Goal: Task Accomplishment & Management: Manage account settings

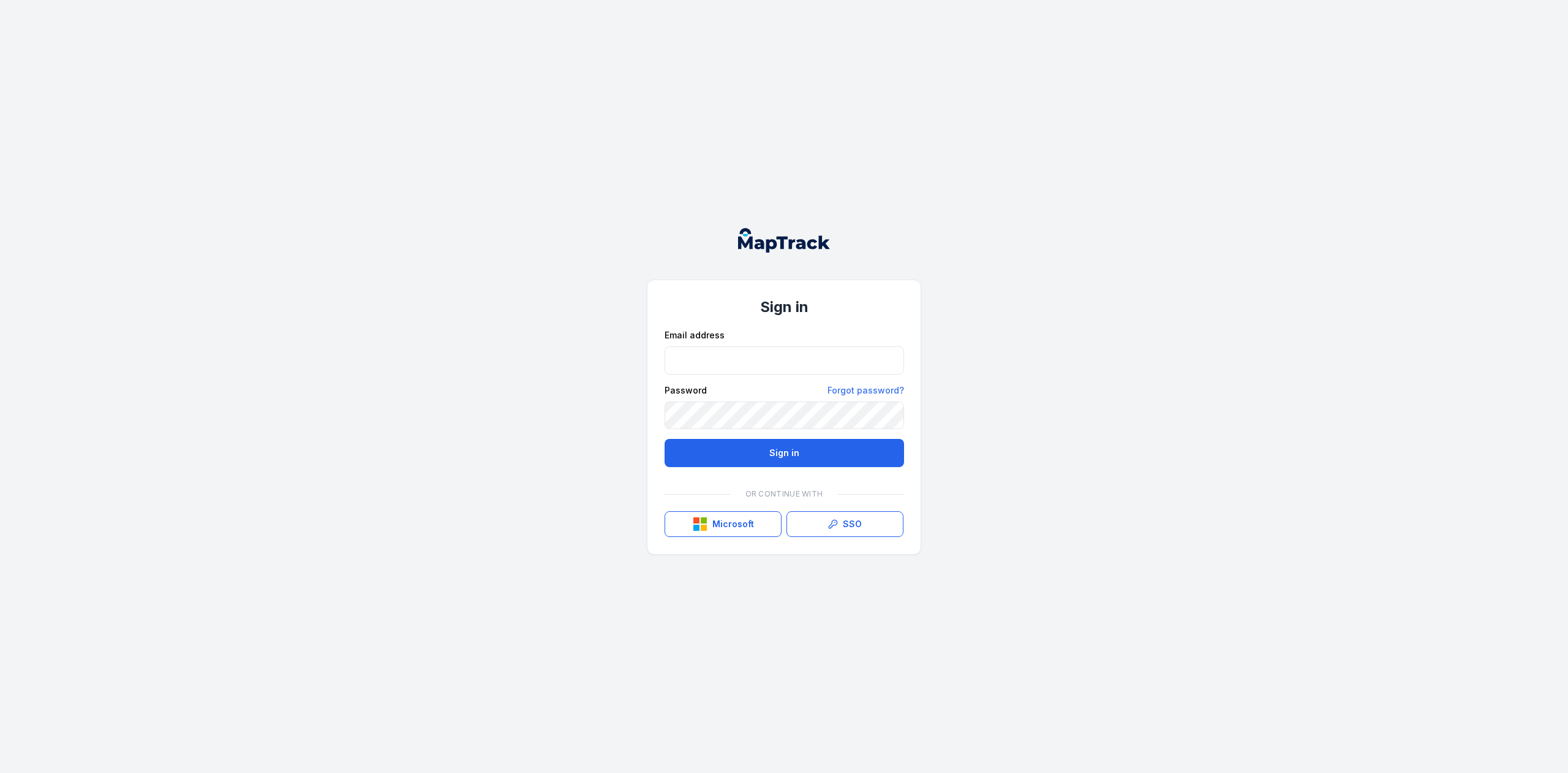
type input "**********"
click at [665, 439] on button "Sign in" at bounding box center [784, 453] width 239 height 28
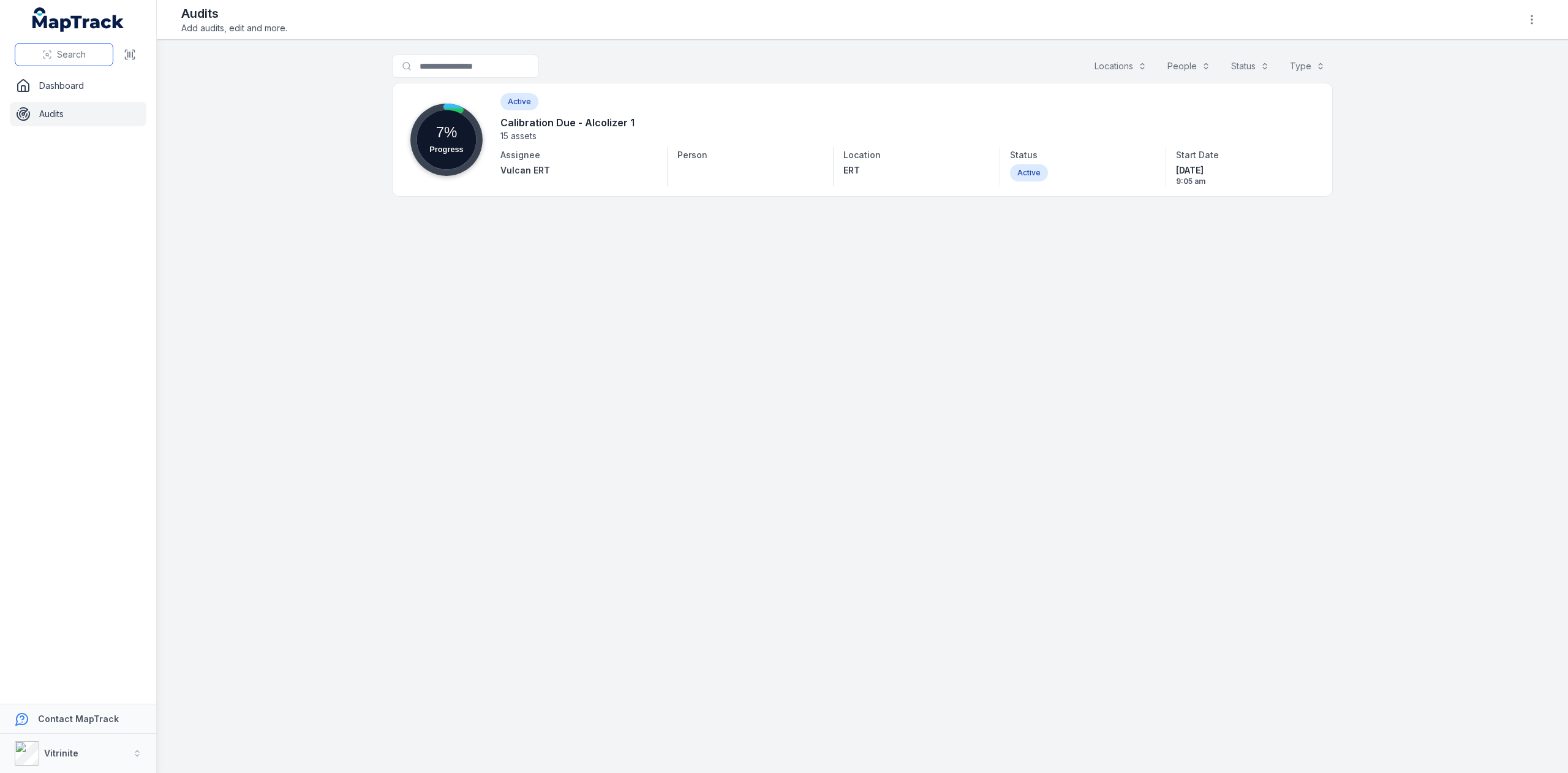
click at [76, 53] on span "Search" at bounding box center [71, 54] width 29 height 12
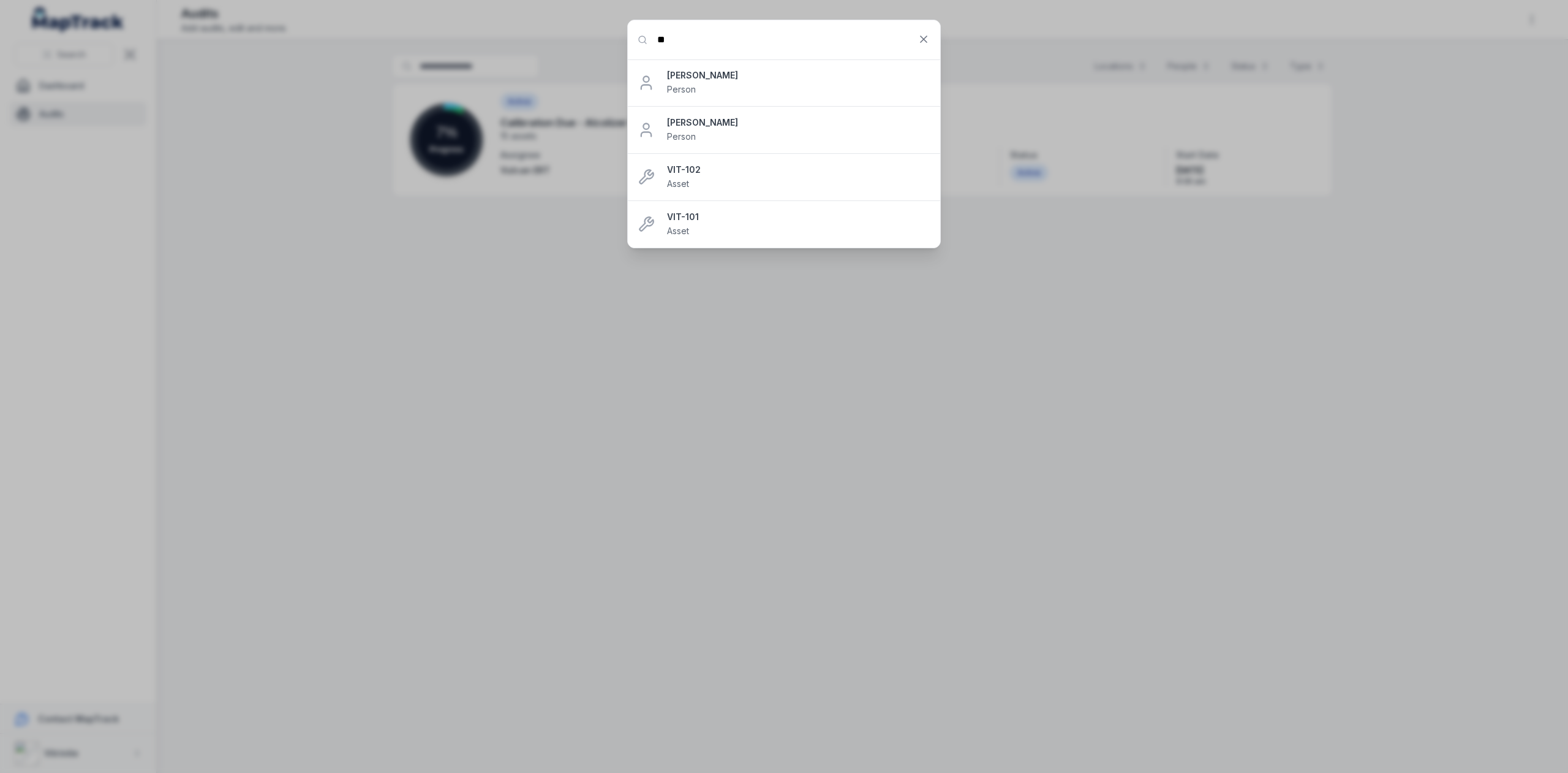
type input "*"
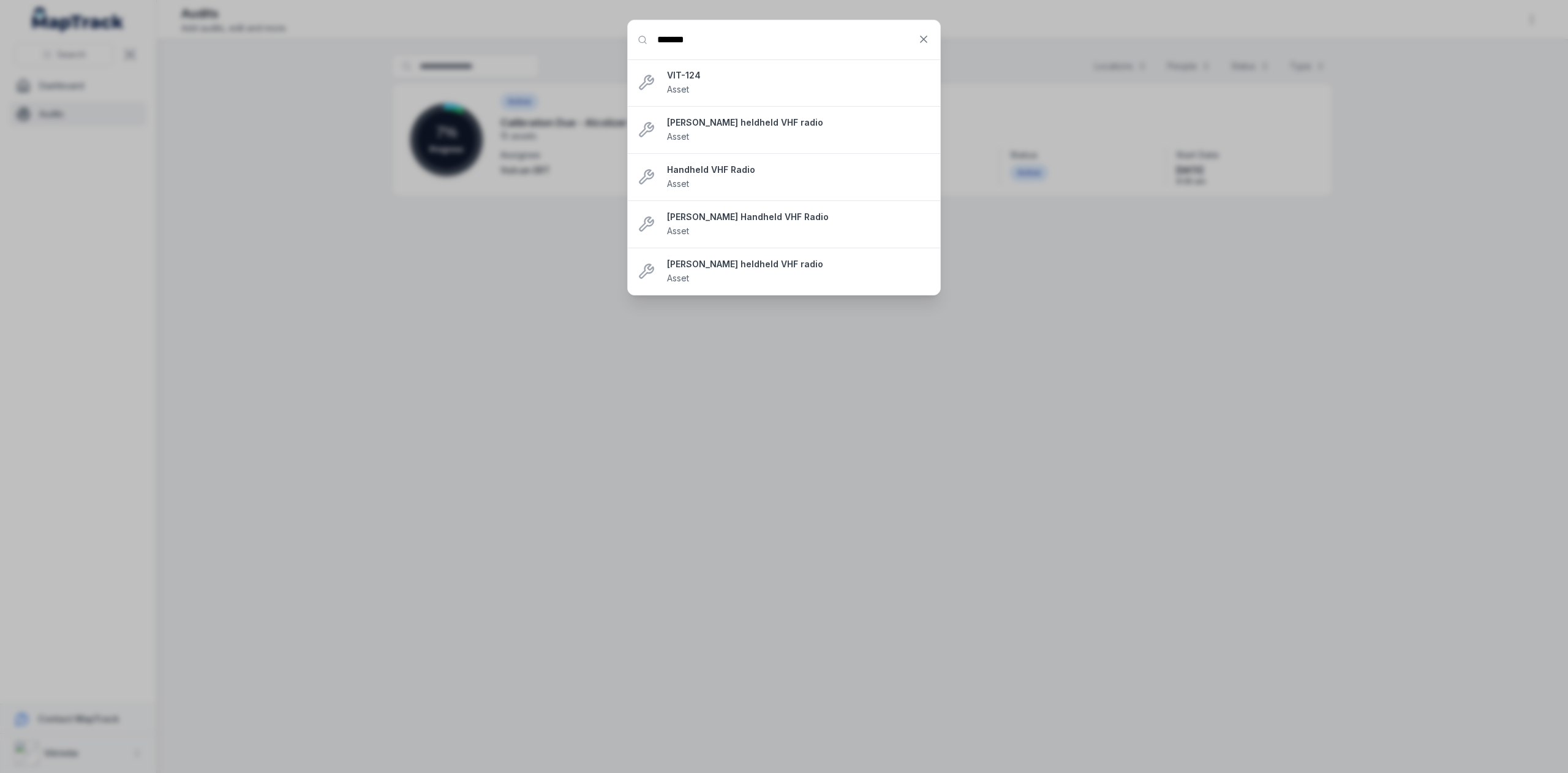
type input "*******"
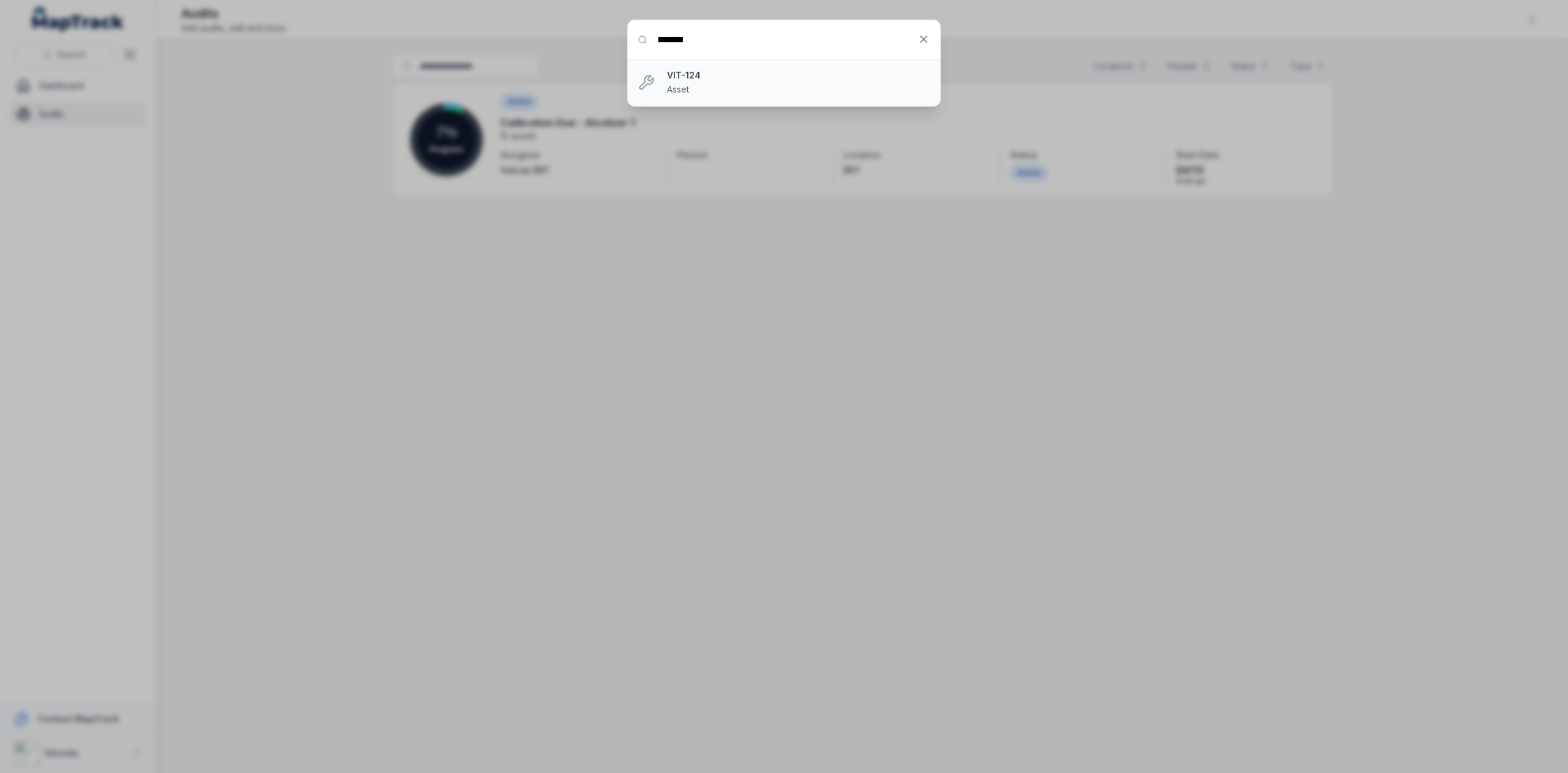
click at [672, 82] on div "VIT-124 Asset" at bounding box center [798, 83] width 263 height 27
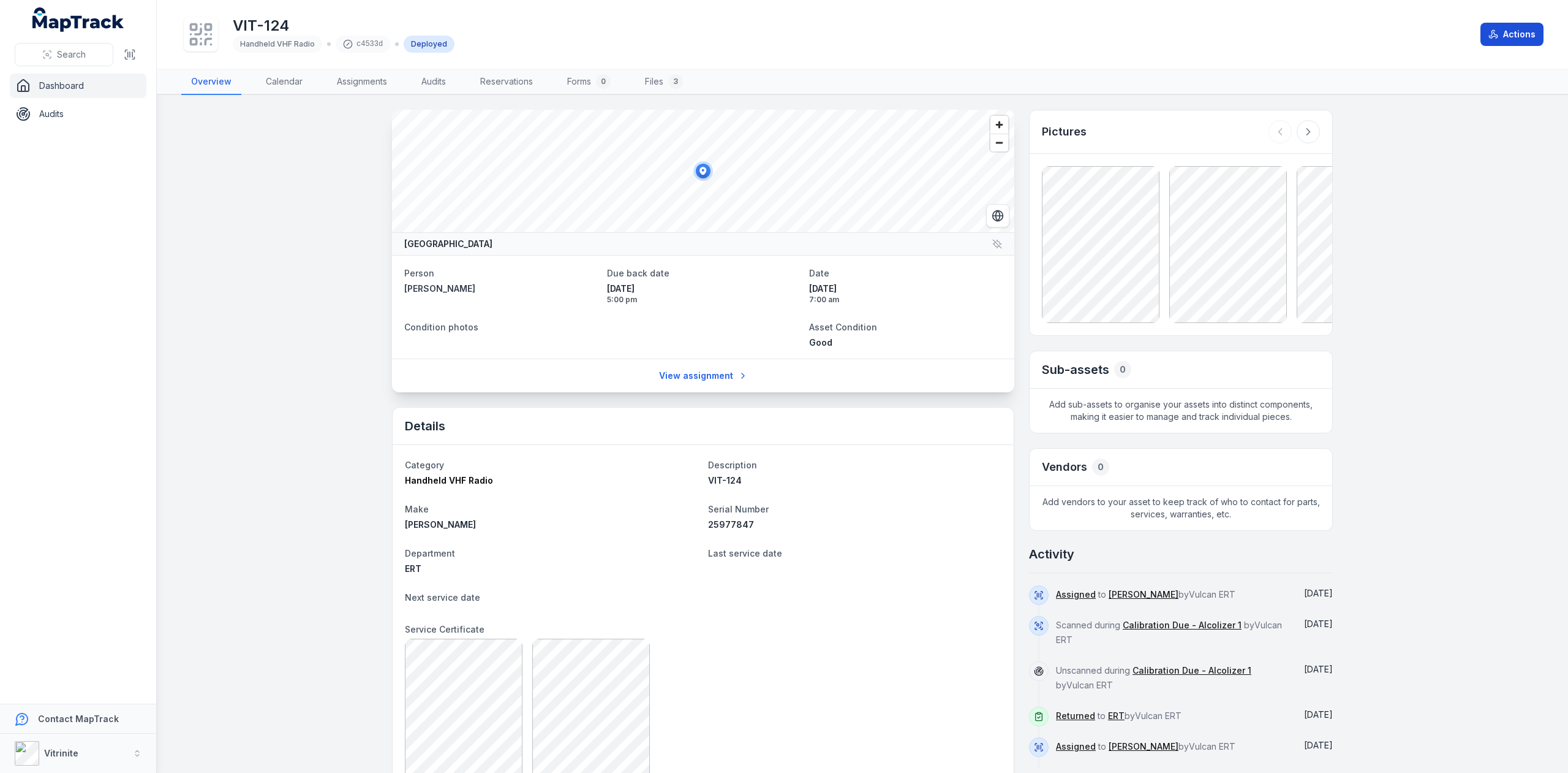
click at [1503, 39] on button "Actions" at bounding box center [1512, 34] width 63 height 23
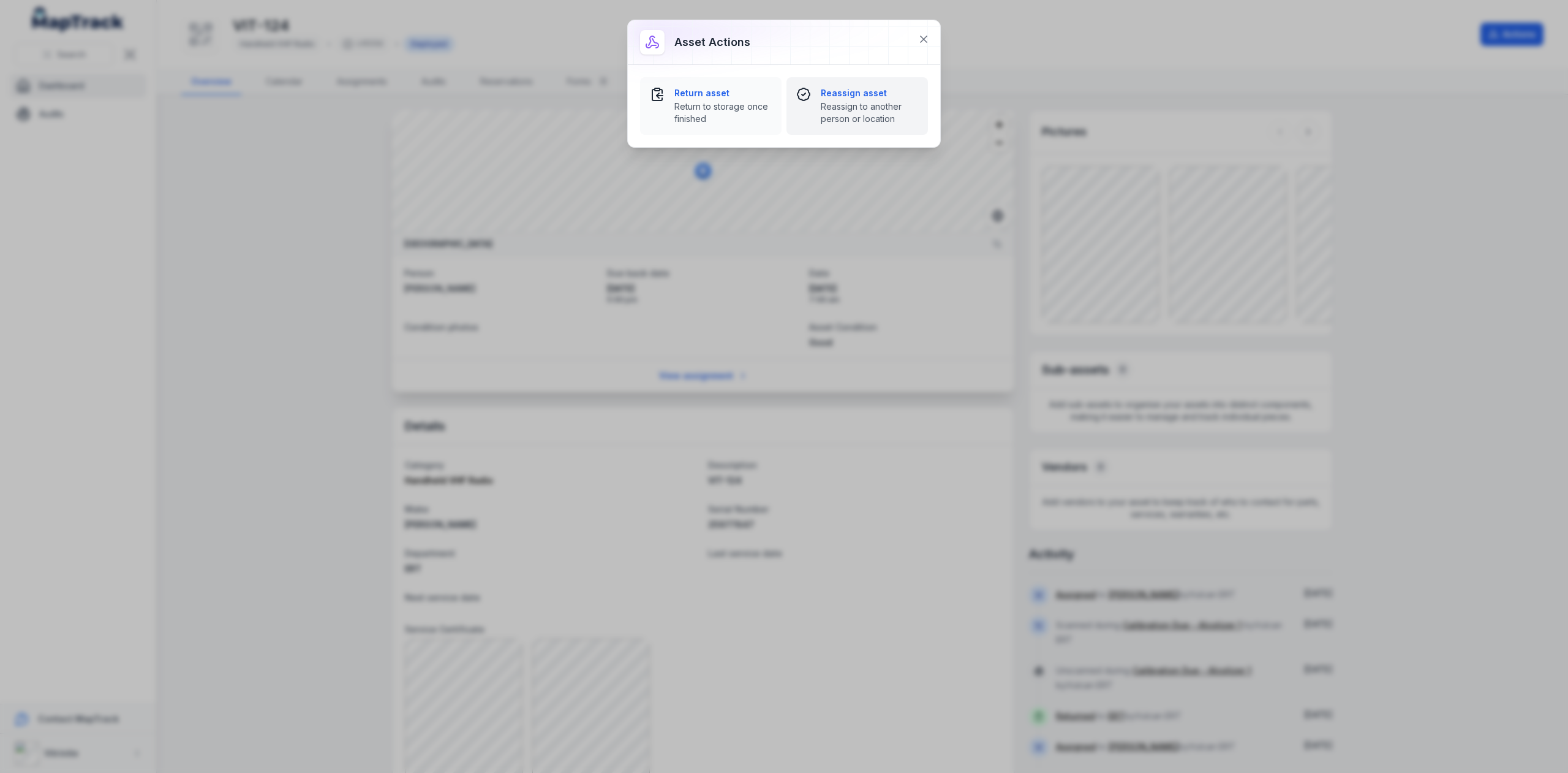
click at [867, 106] on span "Reassign to another person or location" at bounding box center [869, 113] width 97 height 24
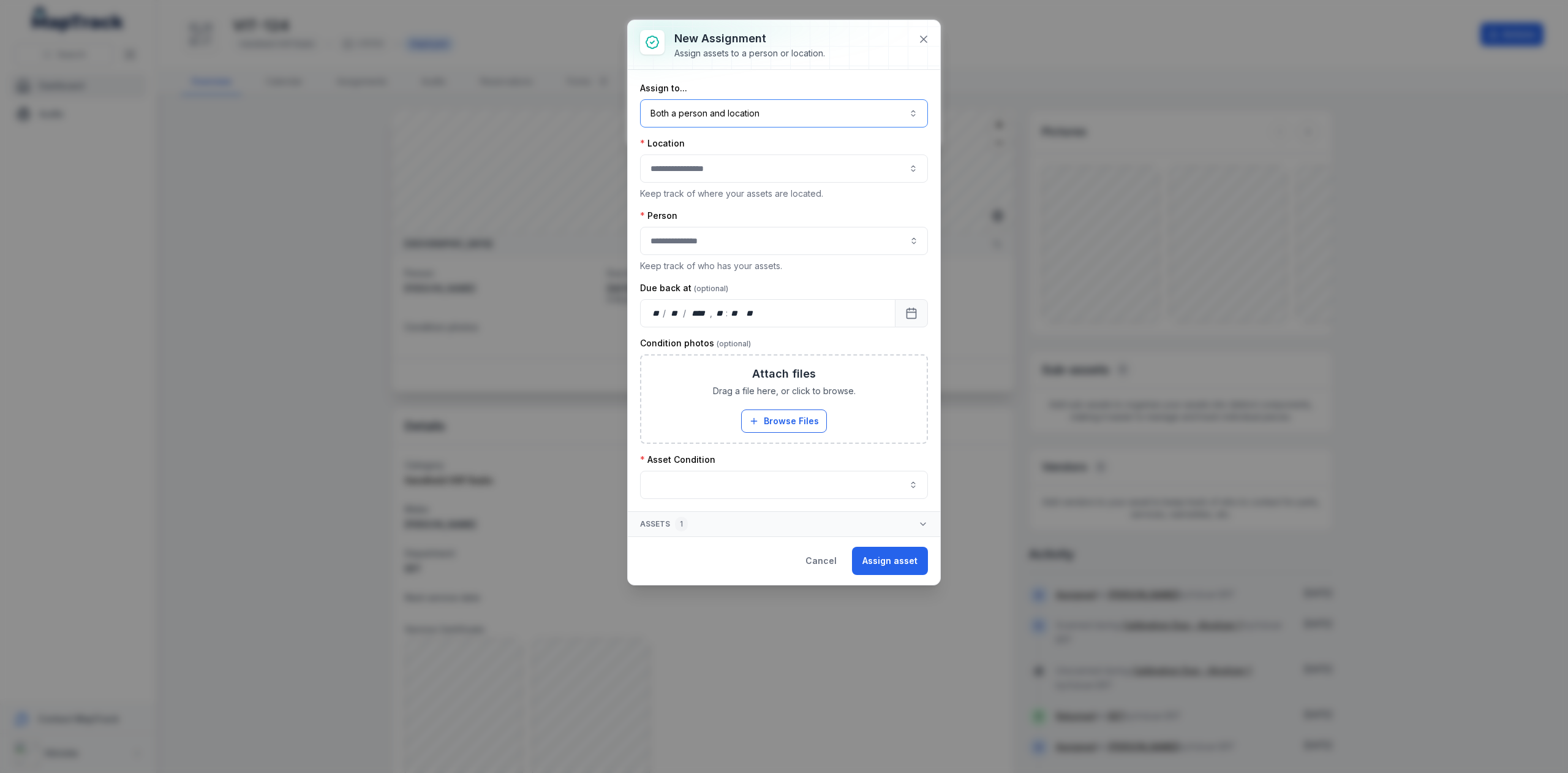
click at [916, 111] on button "Both a person and location ****" at bounding box center [784, 113] width 288 height 28
click at [722, 171] on div "A person" at bounding box center [791, 168] width 248 height 12
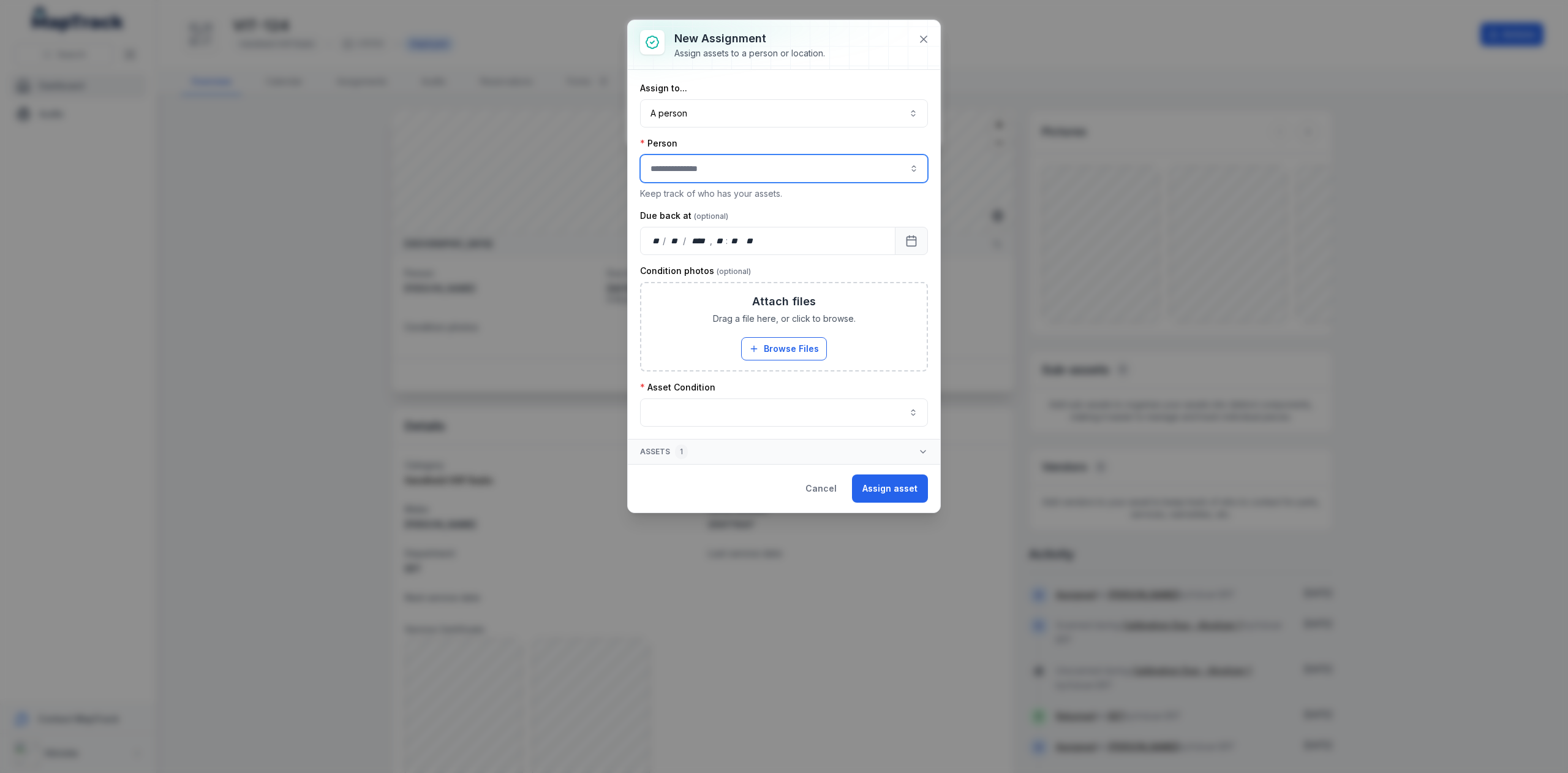
click at [697, 171] on input "assignment-add:person-label" at bounding box center [784, 169] width 288 height 28
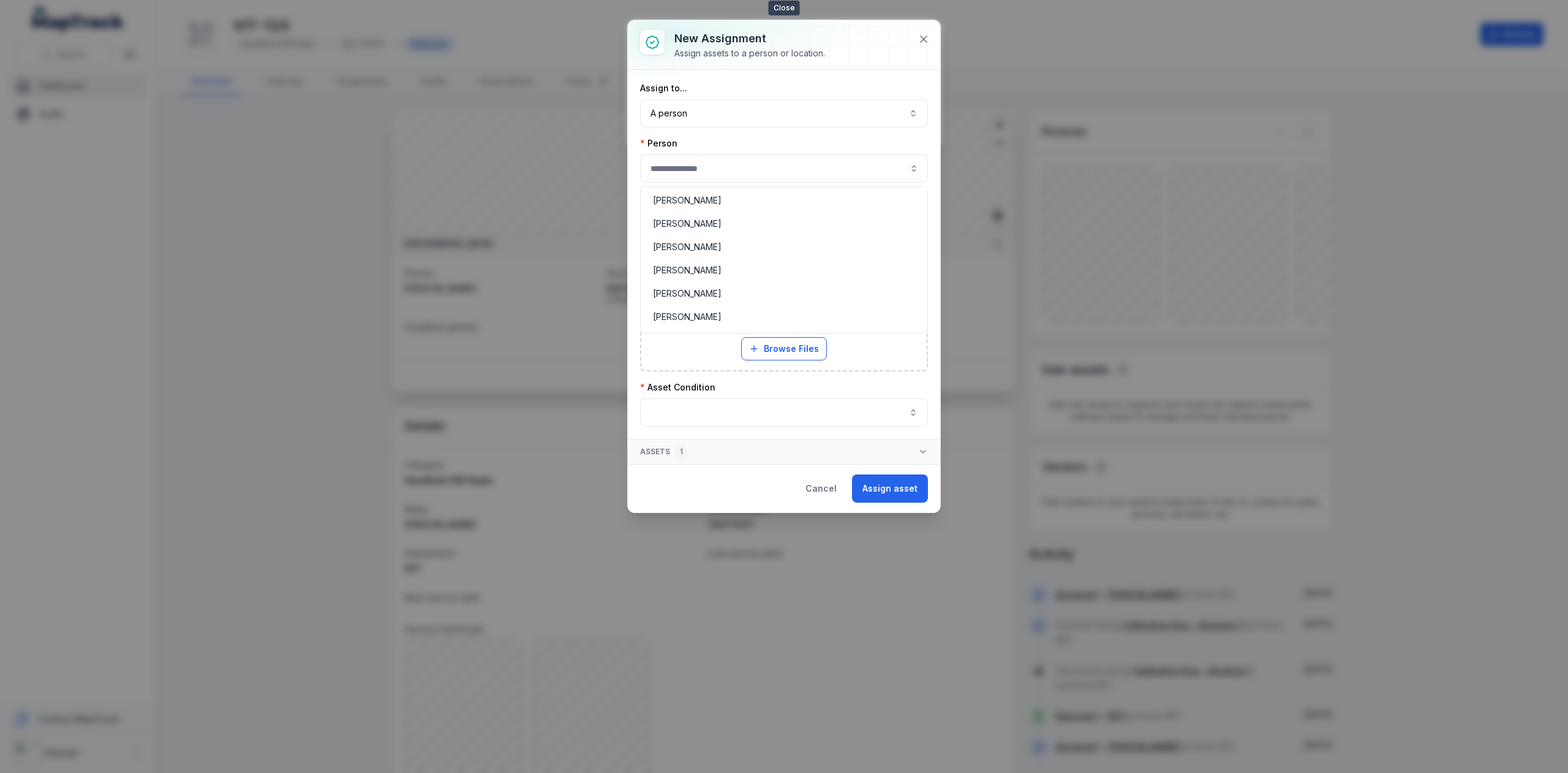
click at [919, 36] on div "New assignment Assign assets to a person or location. Assign to... A person ***…" at bounding box center [784, 266] width 313 height 492
click at [923, 35] on icon at bounding box center [923, 39] width 12 height 12
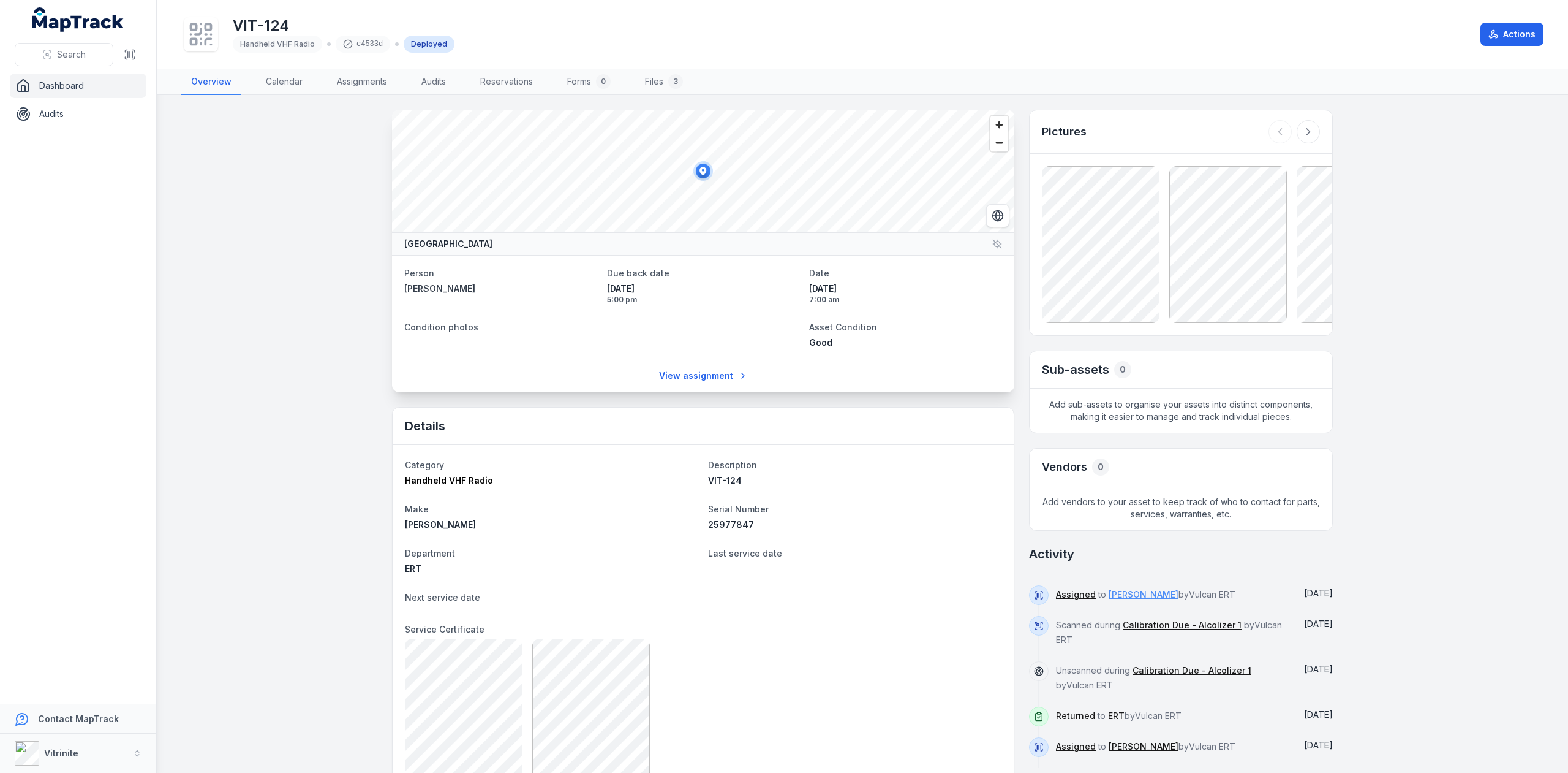
click at [1111, 591] on link "[PERSON_NAME]" at bounding box center [1143, 594] width 70 height 12
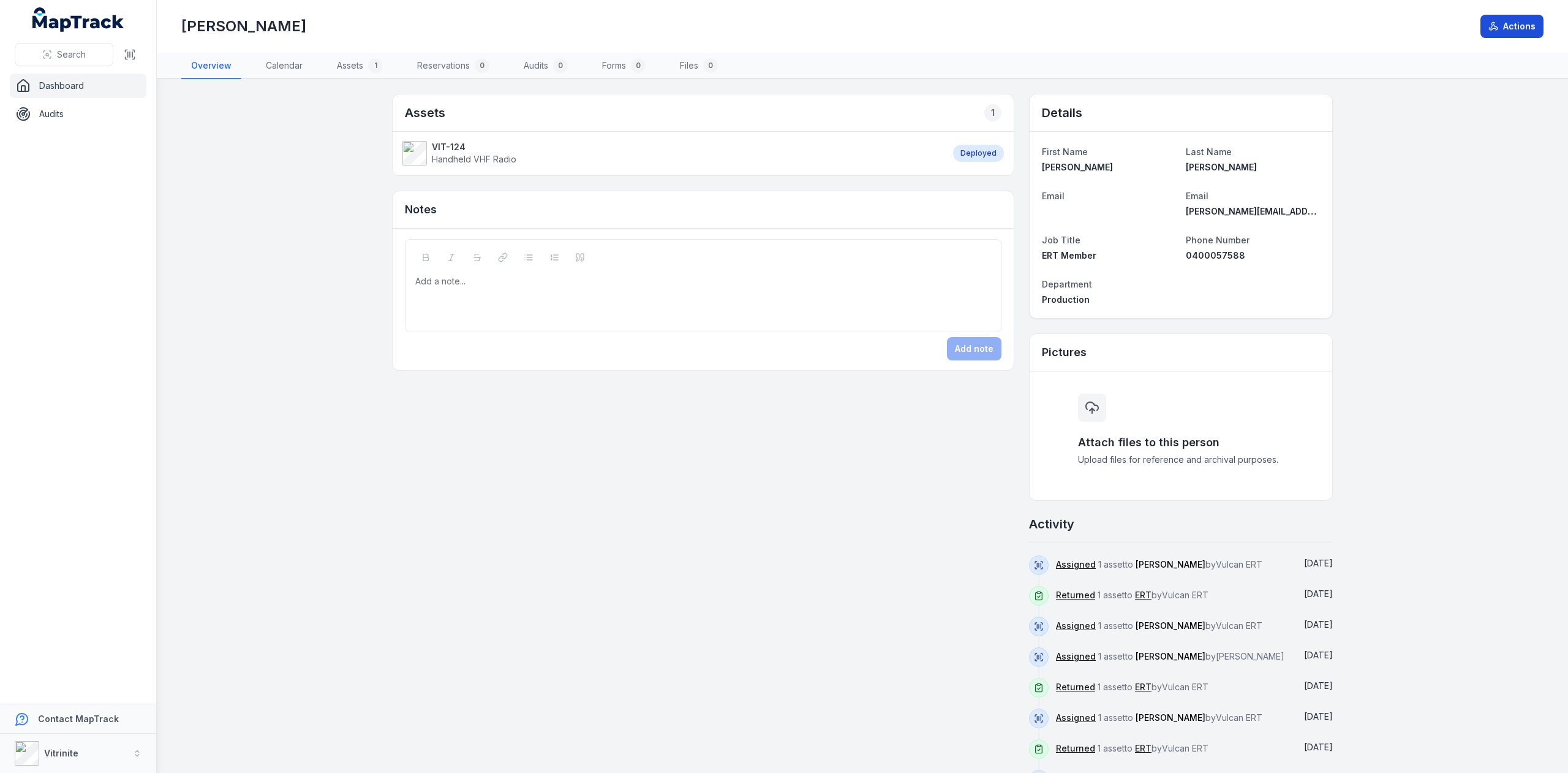
click at [1524, 25] on button "Actions" at bounding box center [1512, 26] width 63 height 23
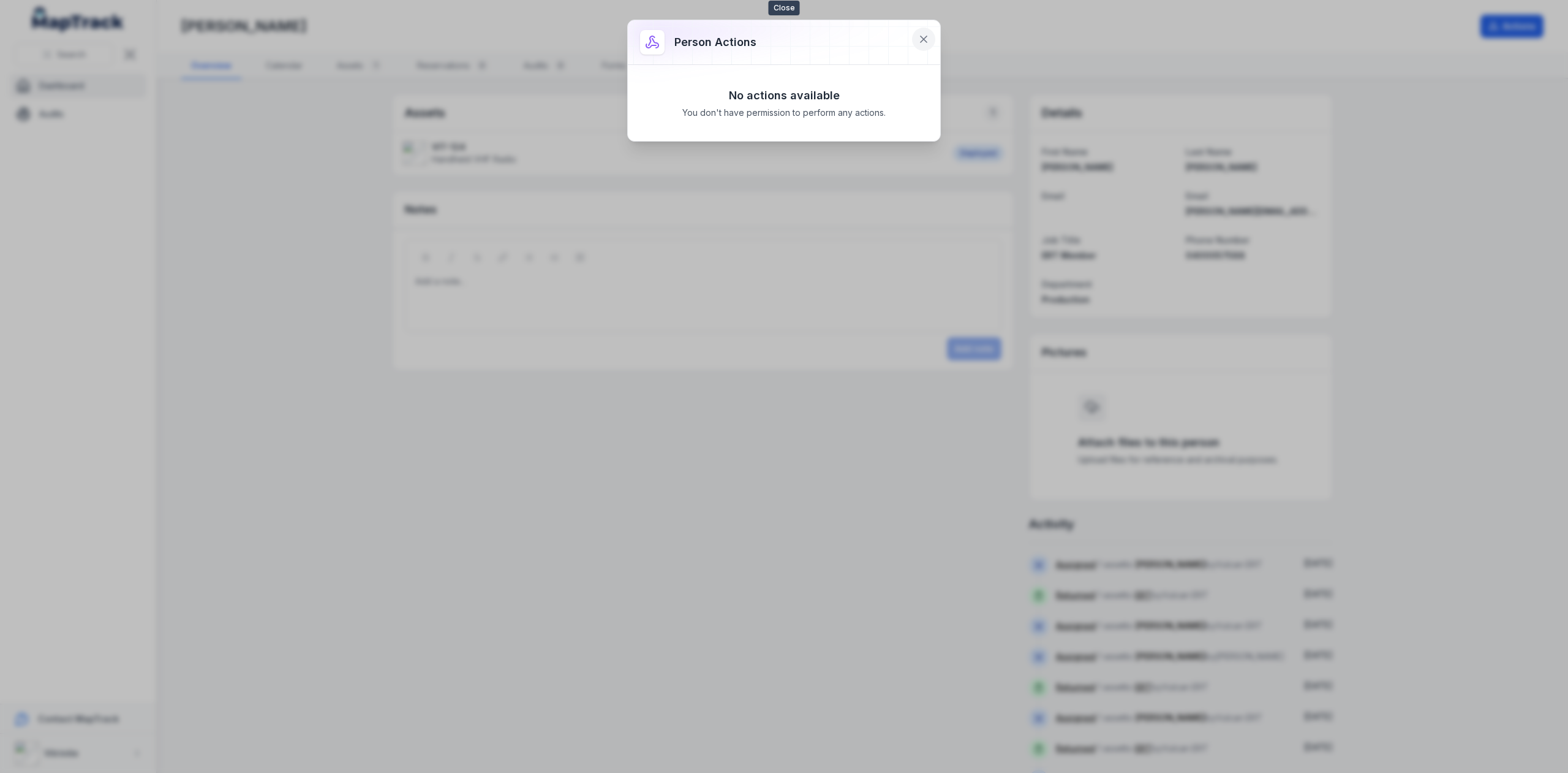
click at [927, 34] on icon at bounding box center [923, 39] width 12 height 12
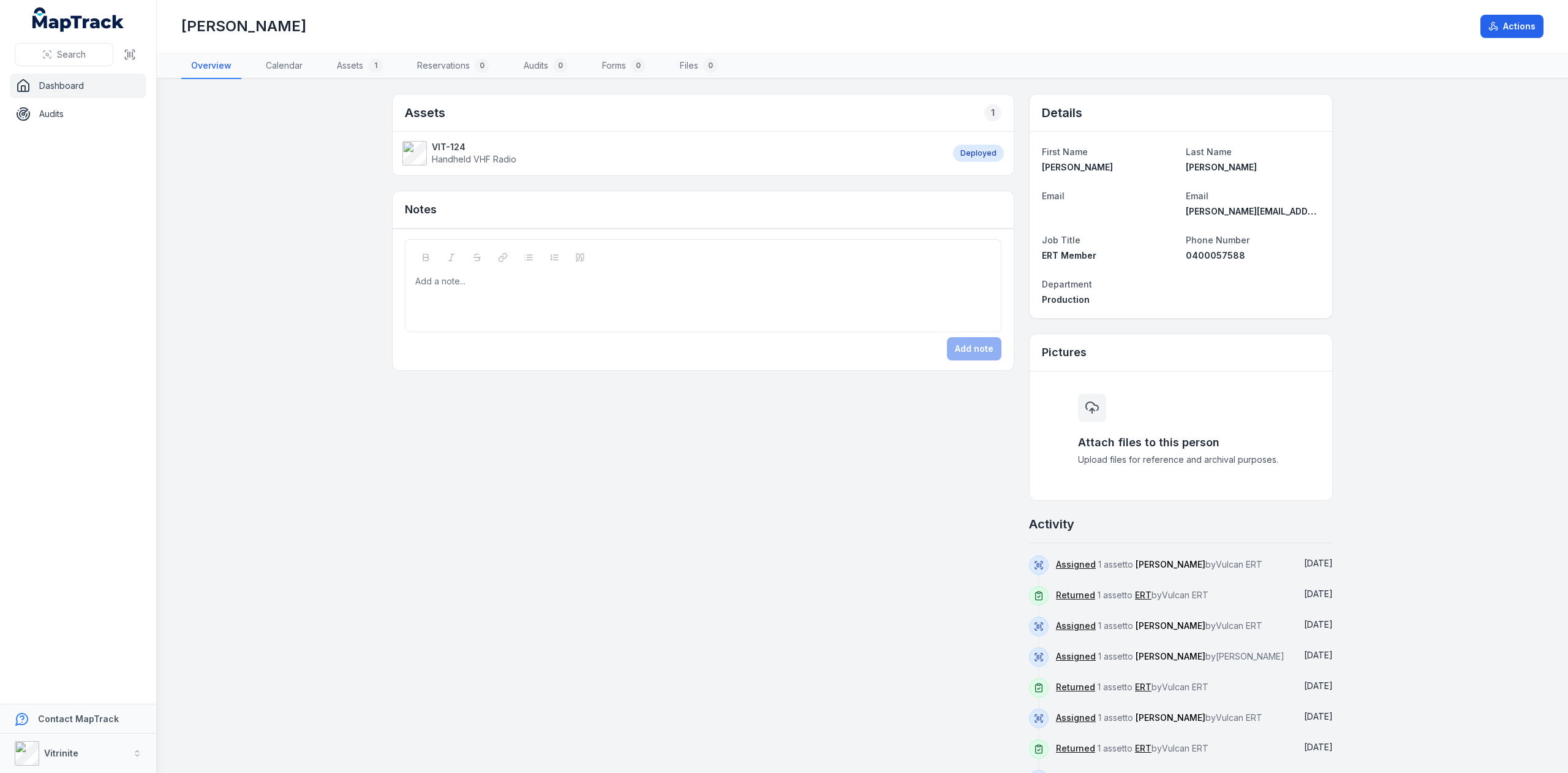
click at [986, 113] on div "1" at bounding box center [993, 113] width 17 height 17
click at [977, 151] on div "Deployed" at bounding box center [979, 153] width 51 height 17
click at [434, 144] on strong "VIT-124" at bounding box center [474, 147] width 84 height 12
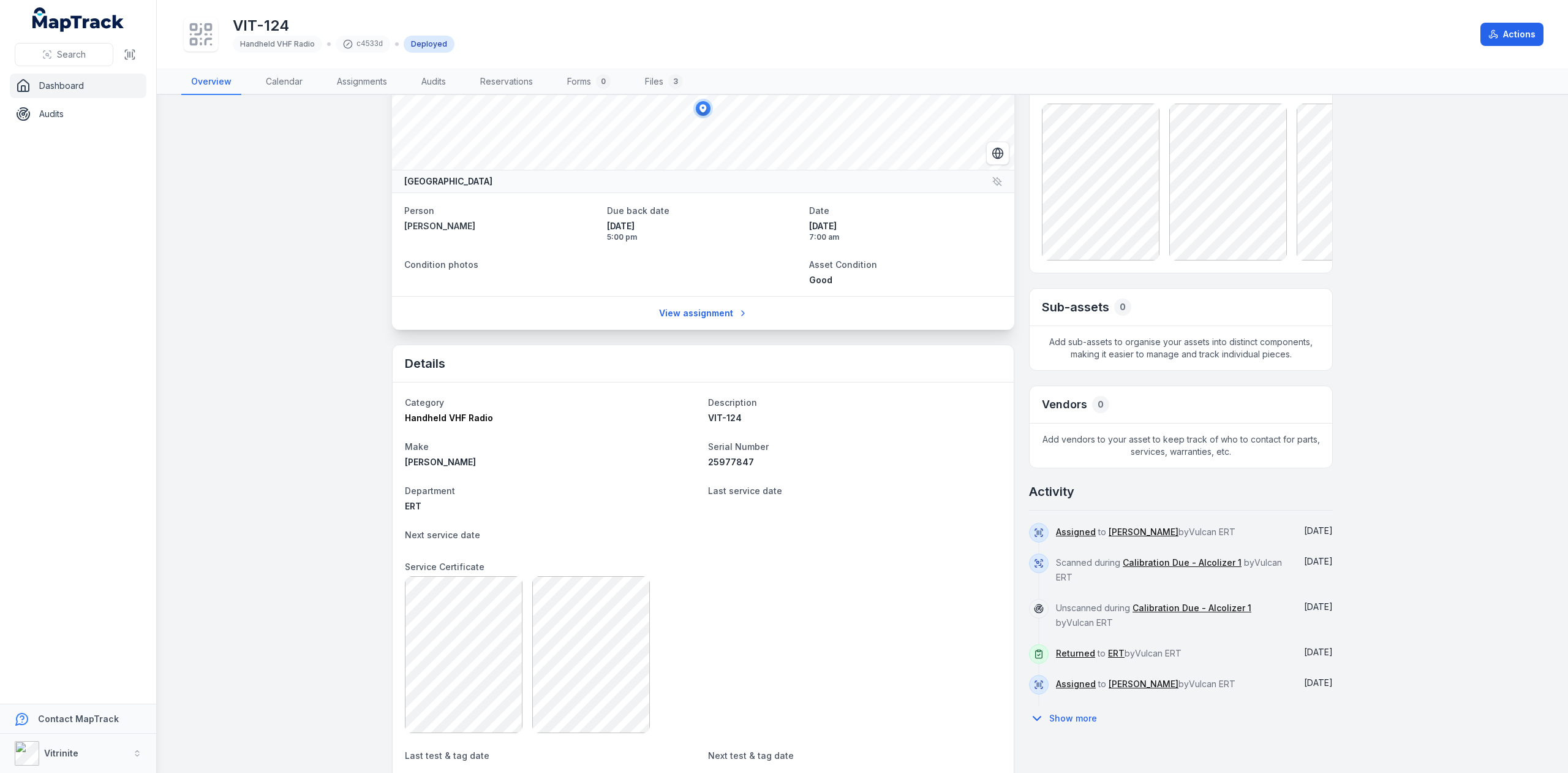
scroll to position [184, 0]
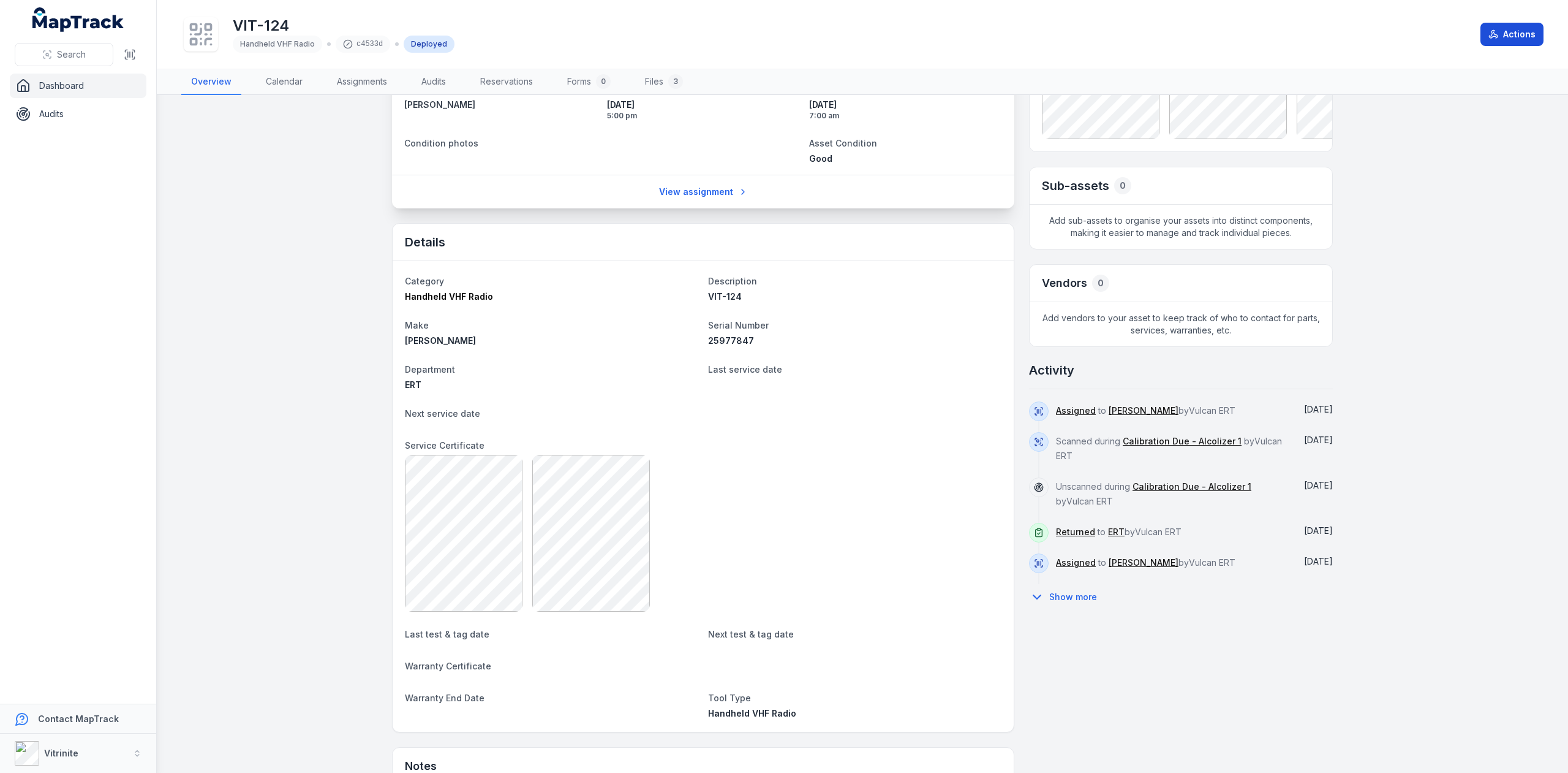
click at [1515, 33] on button "Actions" at bounding box center [1512, 34] width 63 height 23
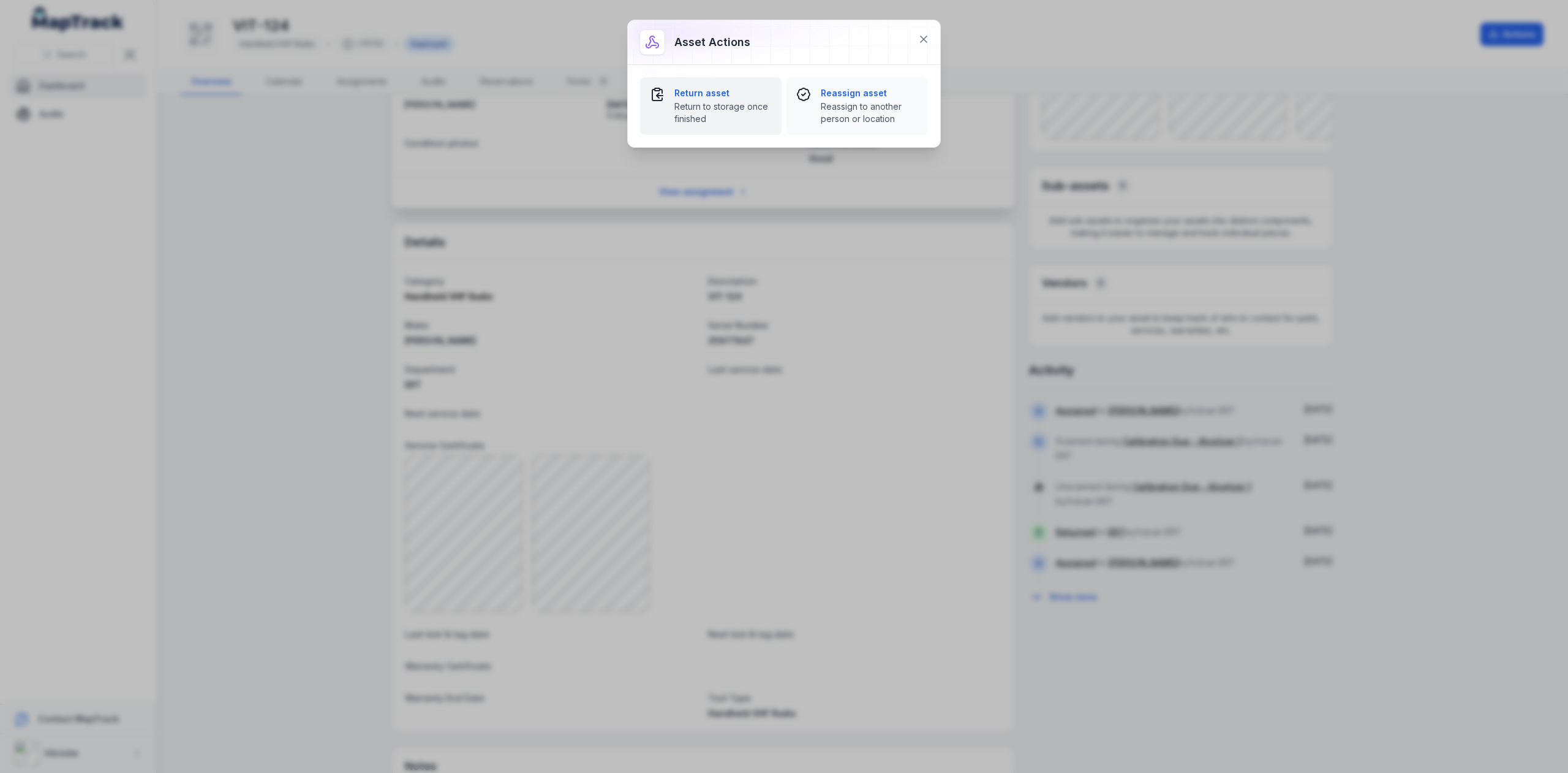
click at [680, 98] on div "Return asset Return to storage once finished" at bounding box center [723, 106] width 97 height 38
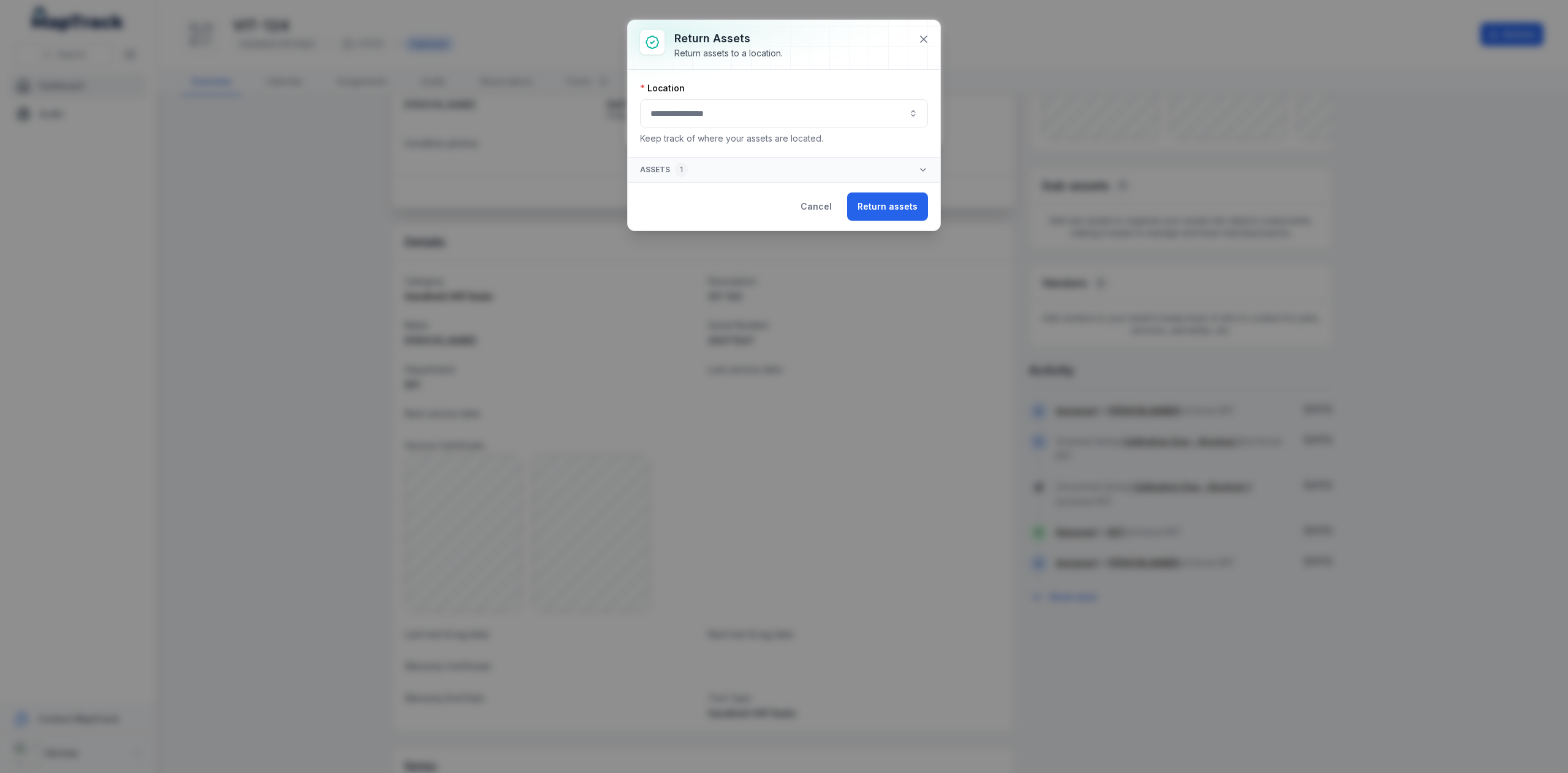
click at [677, 109] on button "button" at bounding box center [784, 113] width 288 height 28
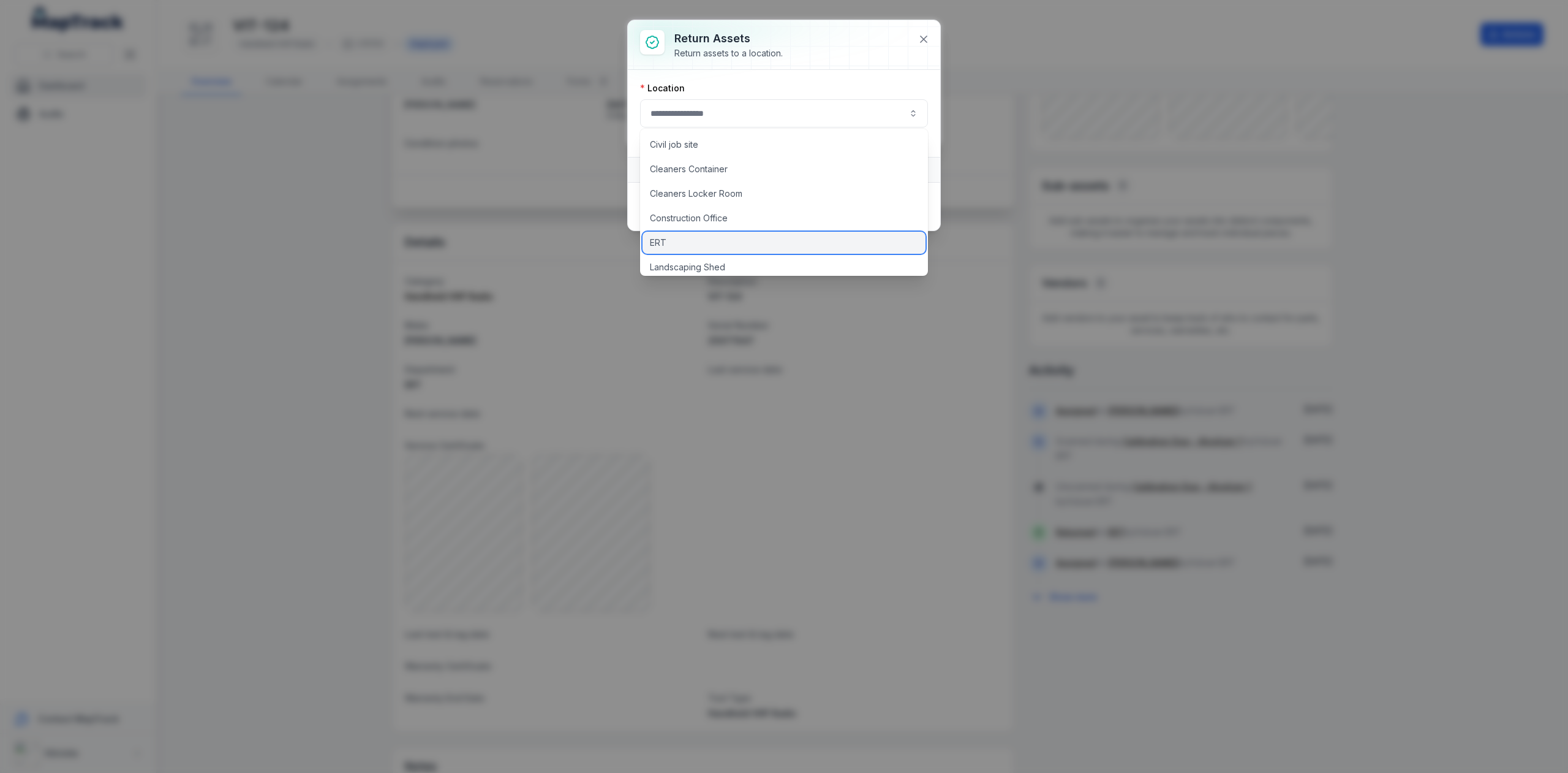
click at [660, 243] on span "ERT" at bounding box center [658, 243] width 17 height 12
type input "***"
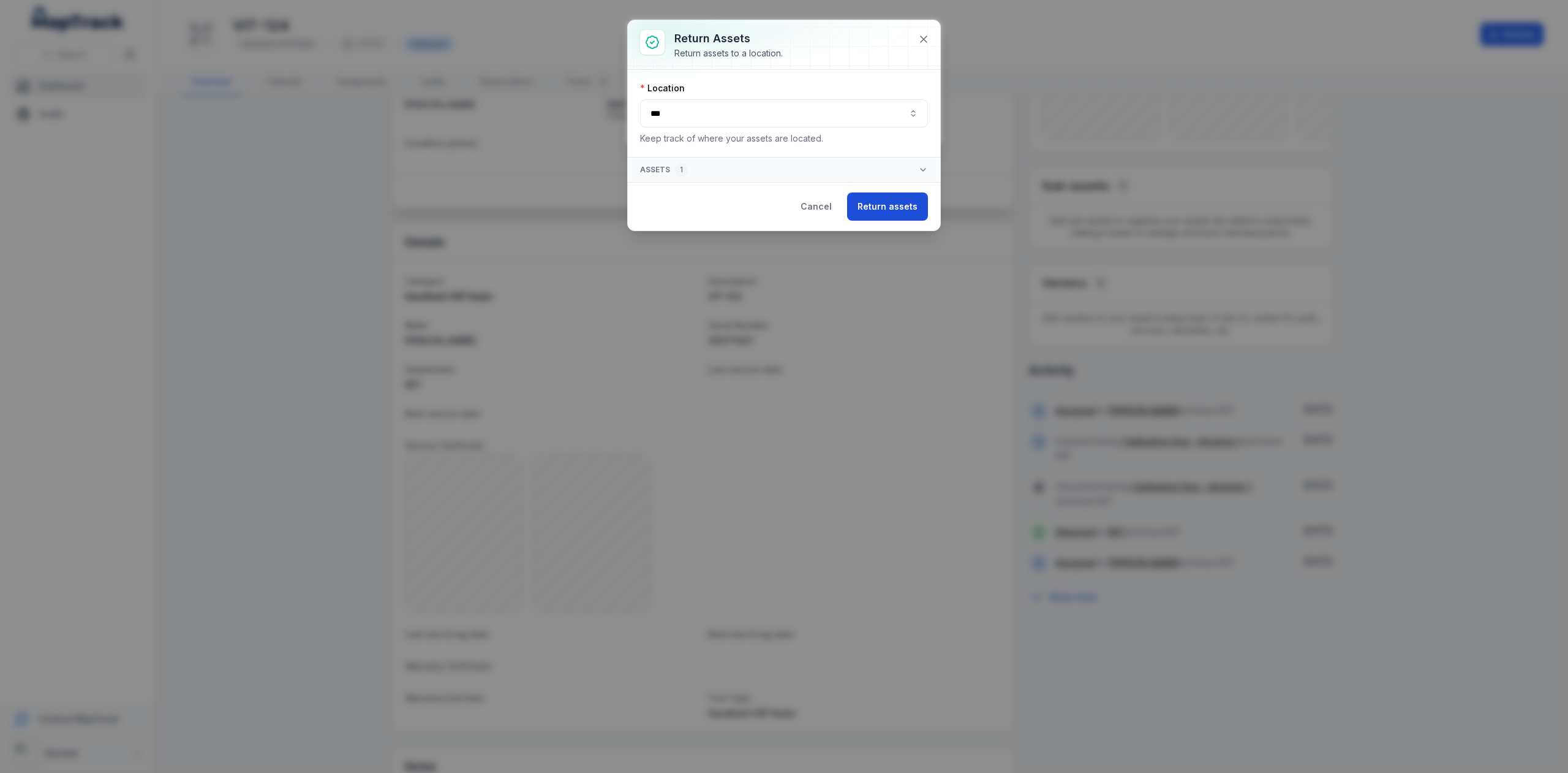
click at [899, 205] on button "Return assets" at bounding box center [888, 207] width 81 height 28
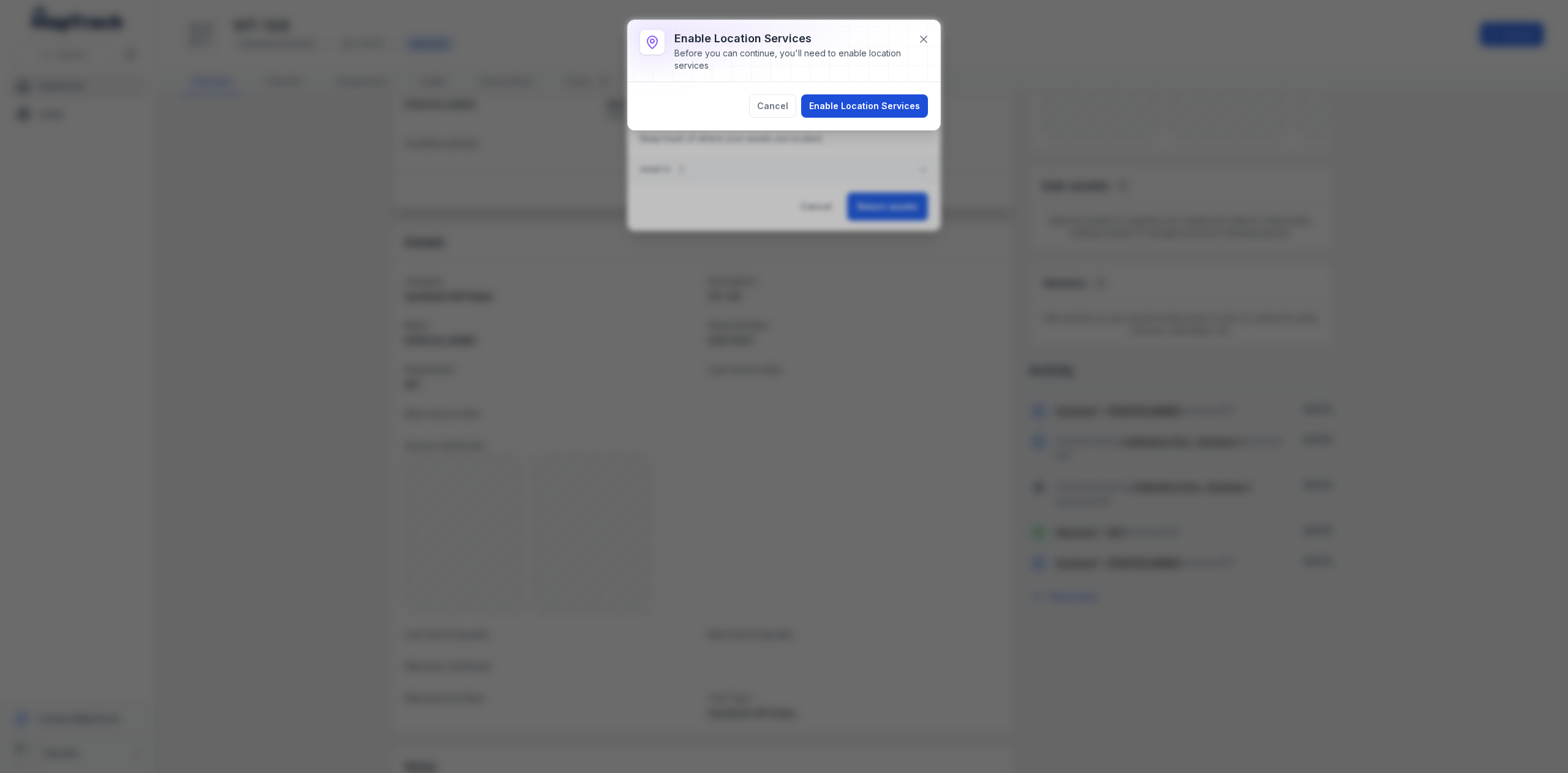
click at [845, 100] on button "Enable Location Services" at bounding box center [864, 106] width 127 height 23
click at [902, 91] on button "Continue" at bounding box center [900, 94] width 56 height 23
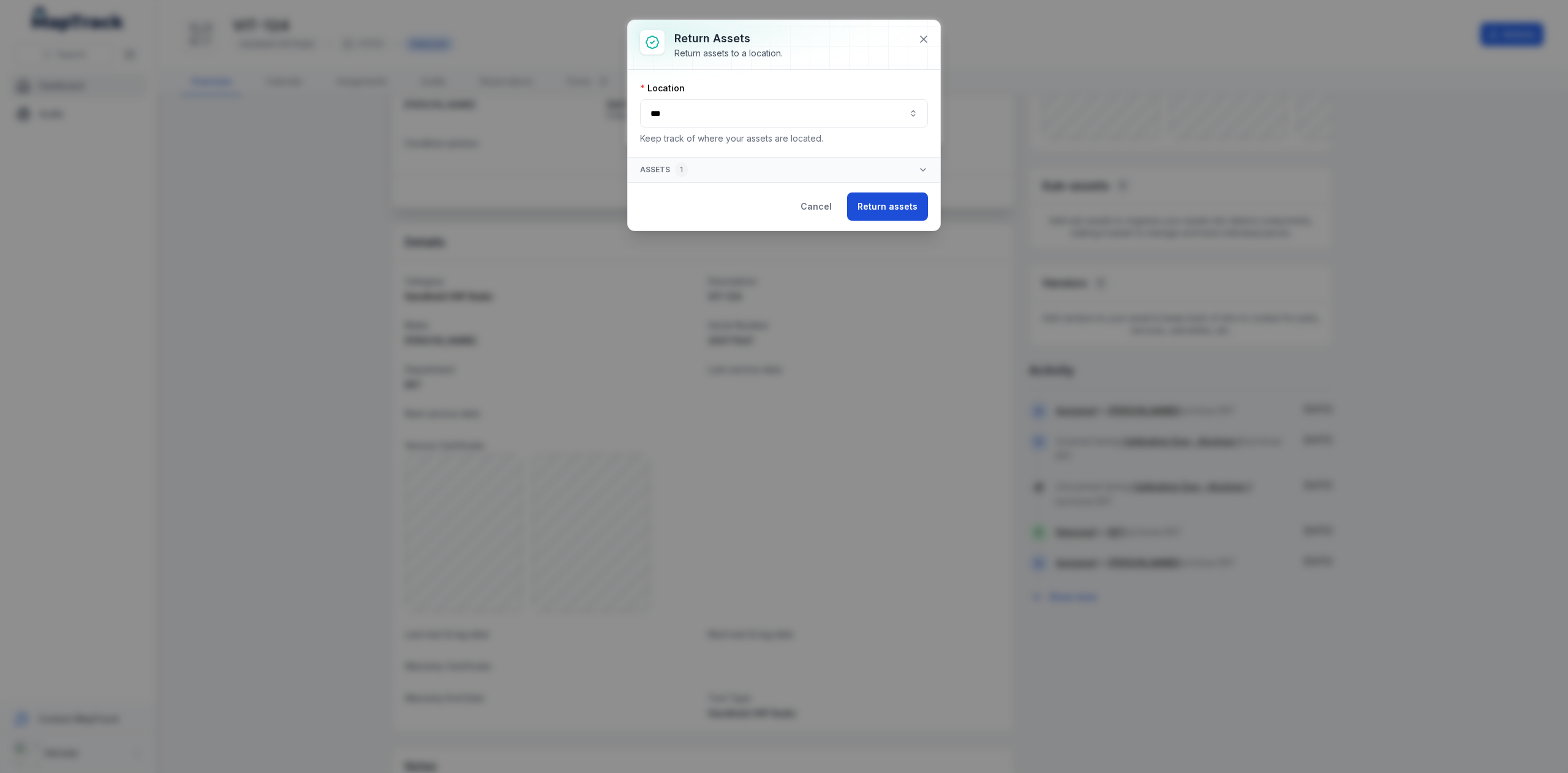
click at [891, 210] on button "Return assets" at bounding box center [888, 207] width 81 height 28
